Goal: Task Accomplishment & Management: Manage account settings

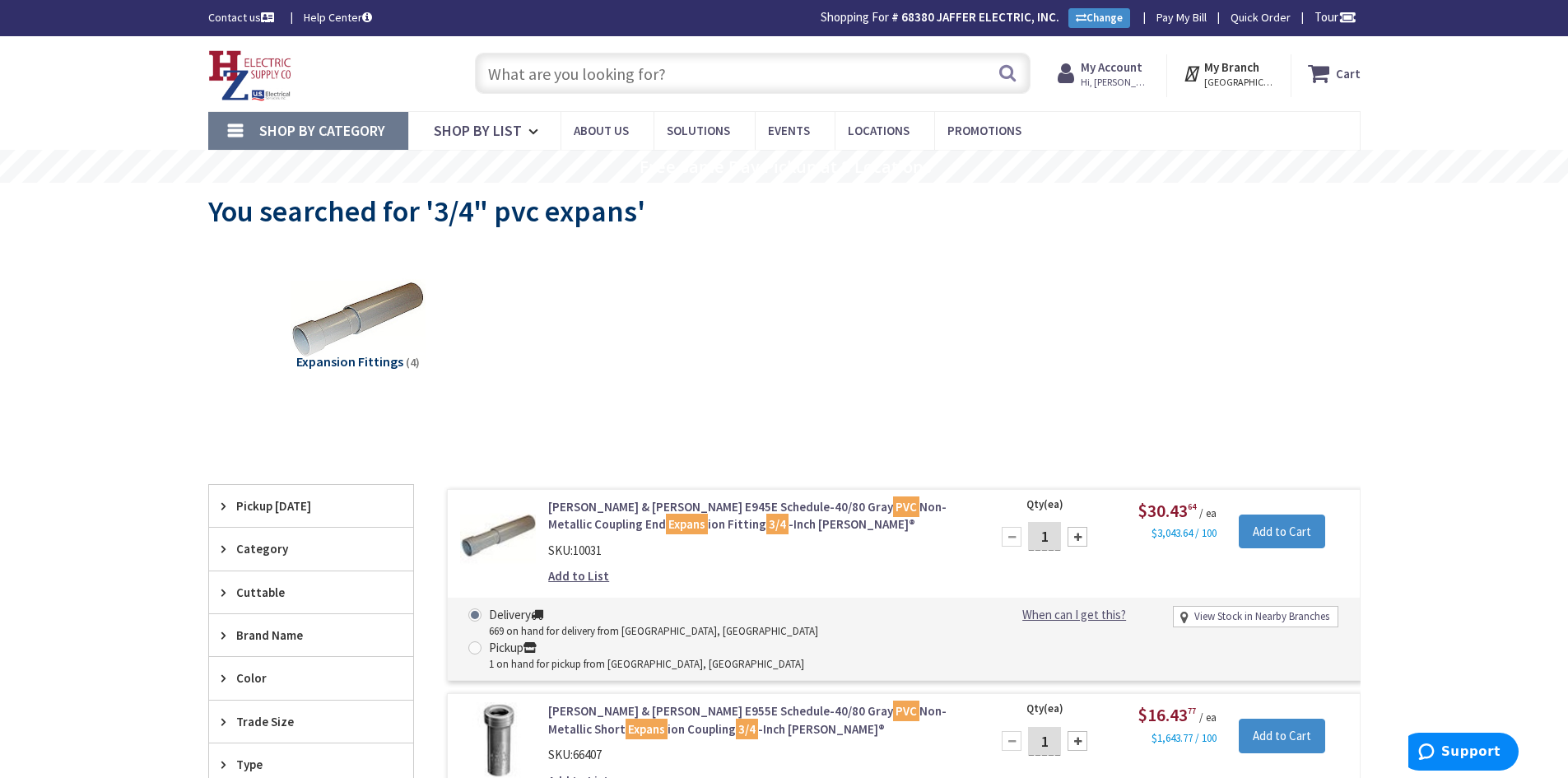
click at [554, 74] on input "text" at bounding box center [753, 73] width 556 height 41
click at [1129, 64] on strong "My Account" at bounding box center [1111, 67] width 62 height 16
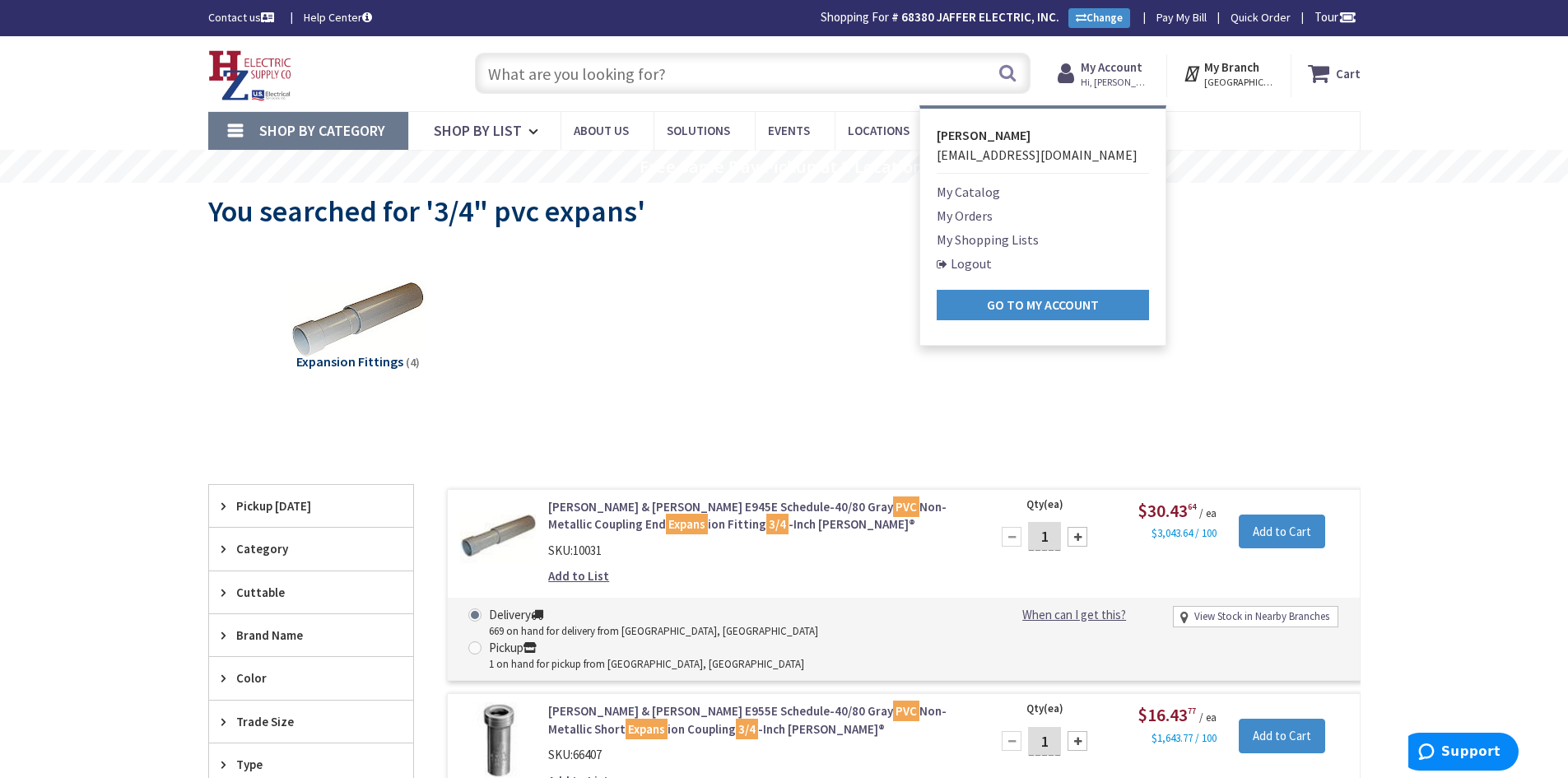
click at [1009, 242] on link "My Shopping Lists" at bounding box center [988, 239] width 102 height 20
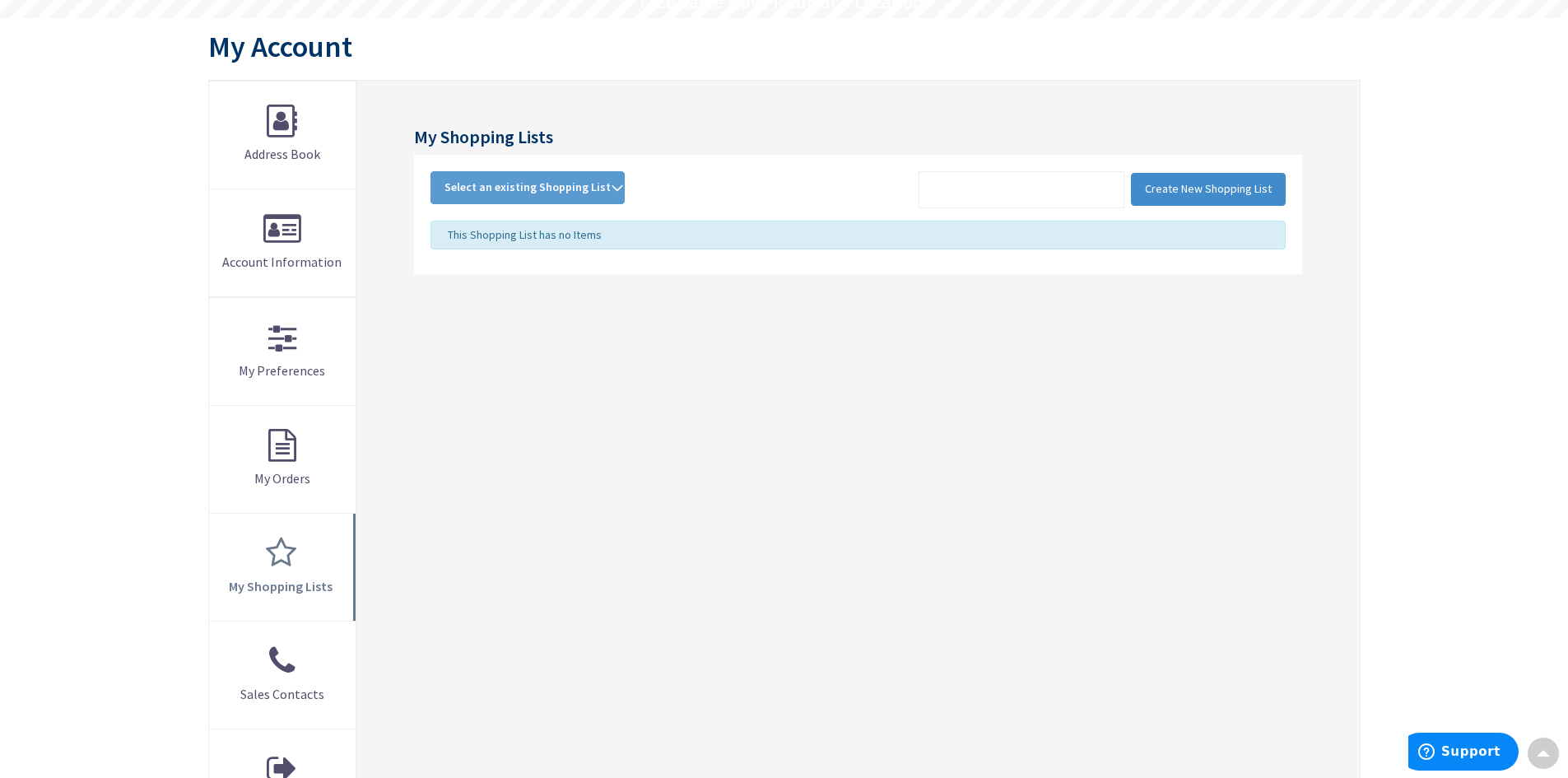
scroll to position [167, 0]
click at [573, 186] on span "Select an existing Shopping List" at bounding box center [527, 185] width 167 height 15
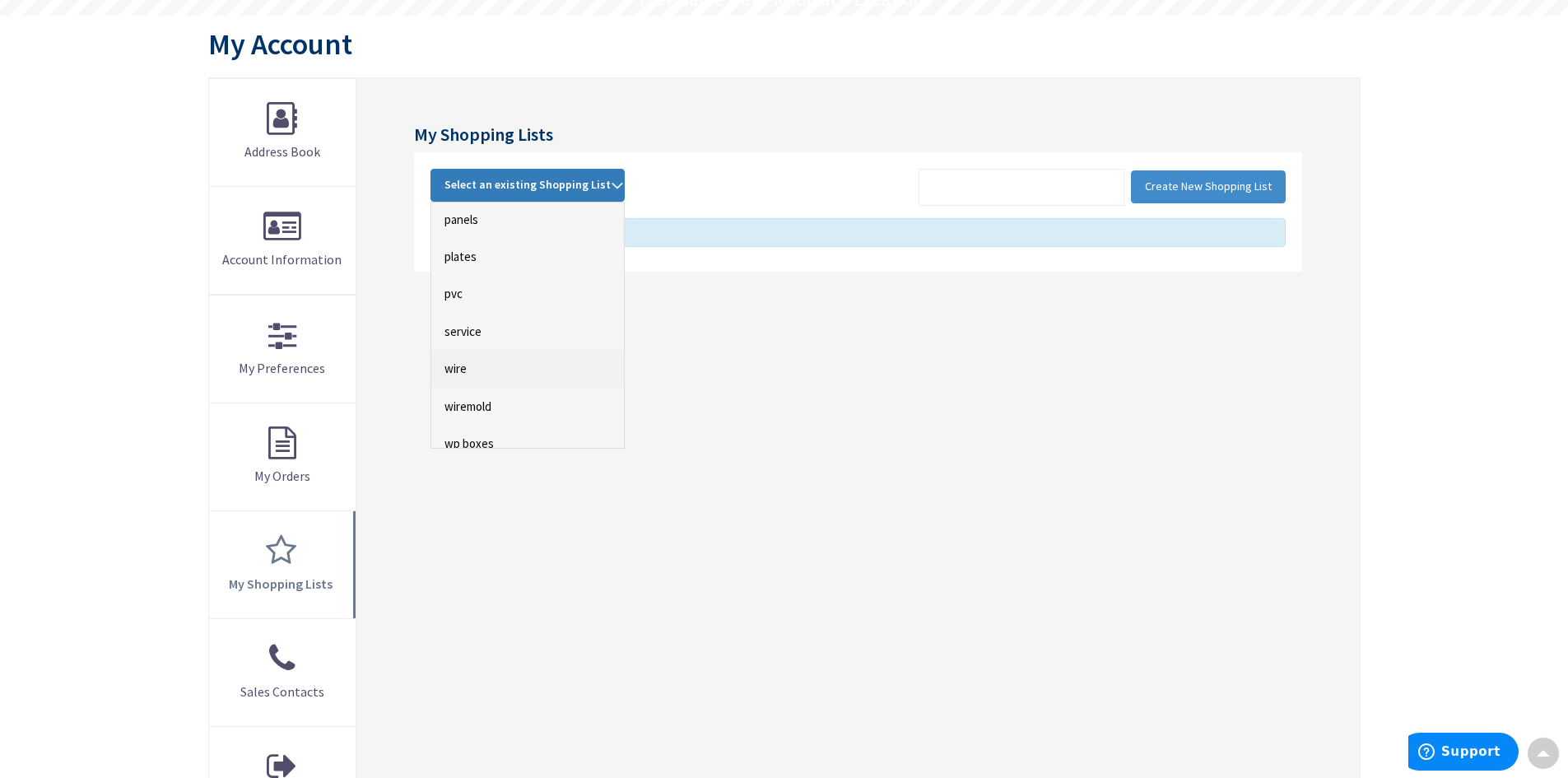
scroll to position [494, 0]
click at [477, 320] on link "service" at bounding box center [527, 324] width 192 height 37
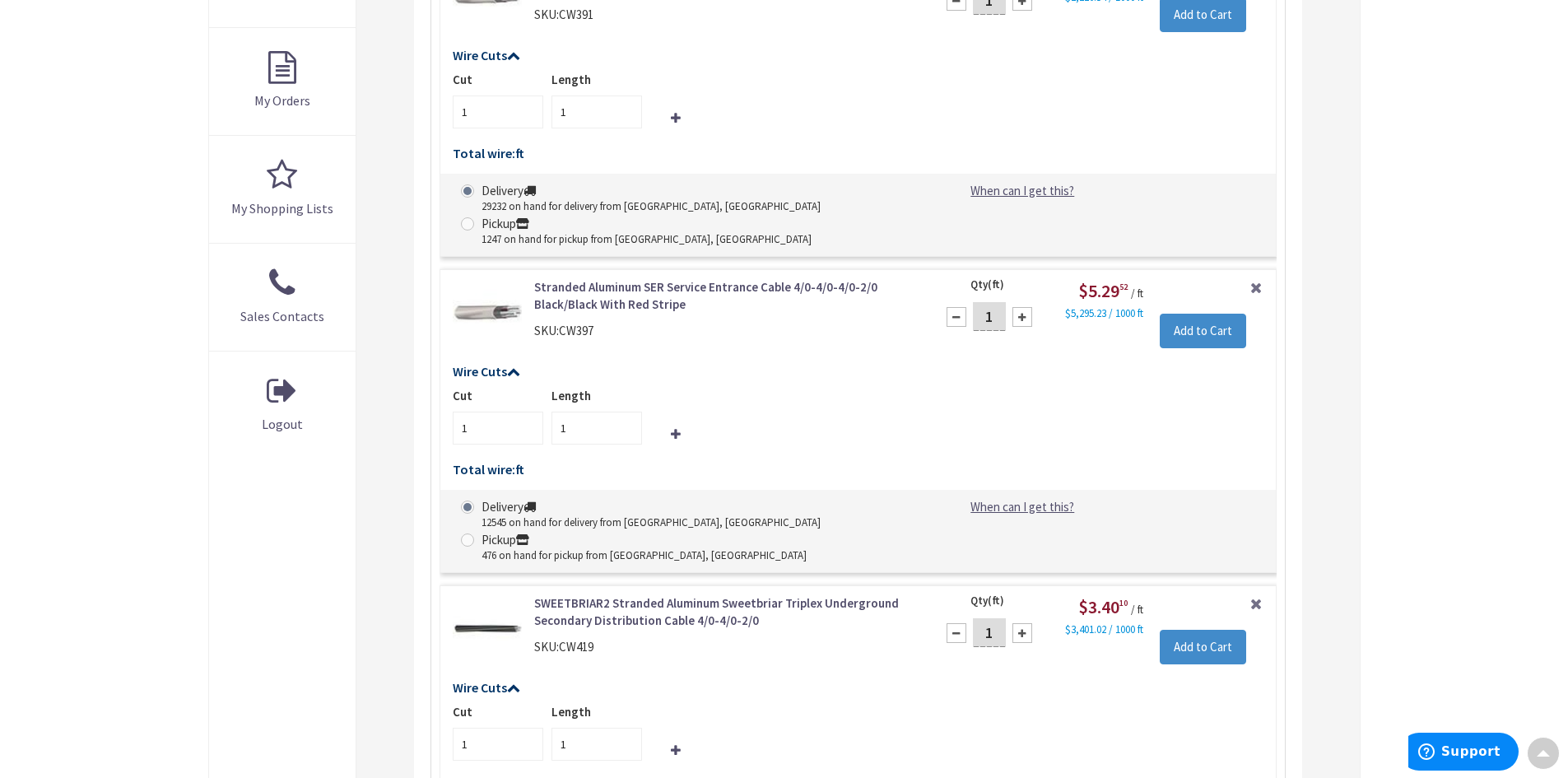
scroll to position [571, 0]
